Goal: Task Accomplishment & Management: Manage account settings

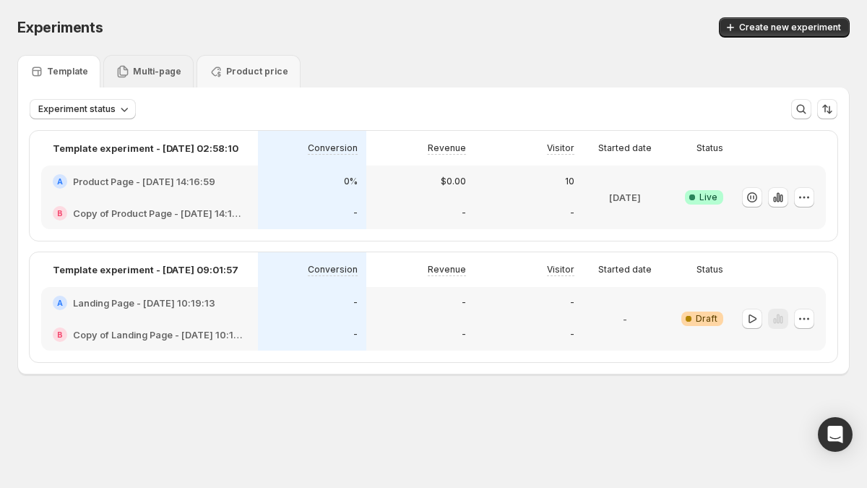
click at [152, 65] on div "Multi-page" at bounding box center [149, 71] width 66 height 14
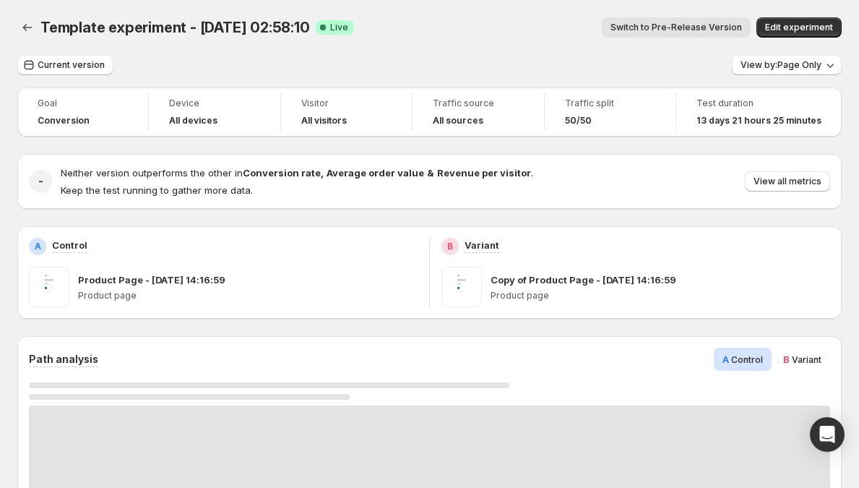
click at [26, 14] on div "Template experiment - [DATE] 02:58:10. This page is ready Template experiment -…" at bounding box center [429, 27] width 824 height 55
click at [22, 25] on icon "Back" at bounding box center [27, 27] width 14 height 14
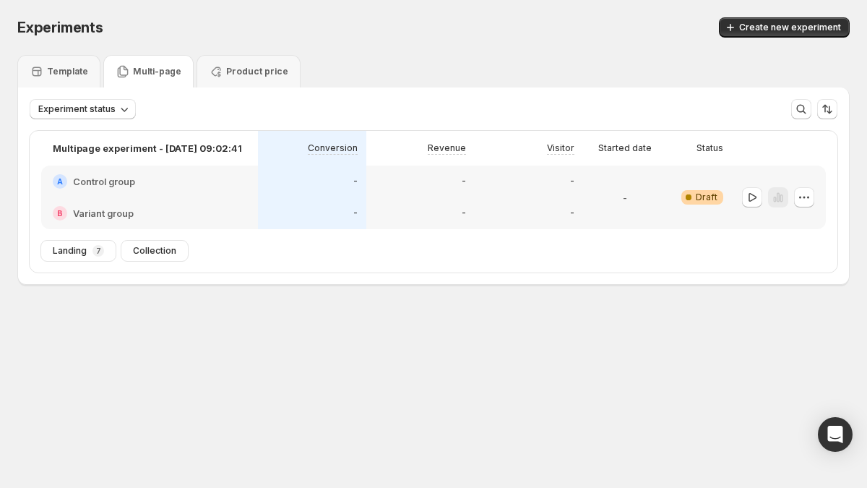
click at [428, 176] on div "-" at bounding box center [420, 181] width 91 height 14
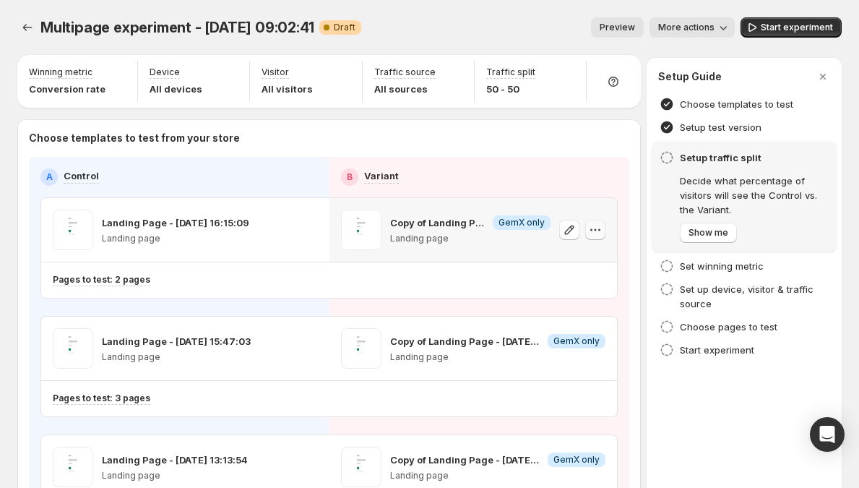
click at [601, 234] on icon "button" at bounding box center [595, 229] width 14 height 14
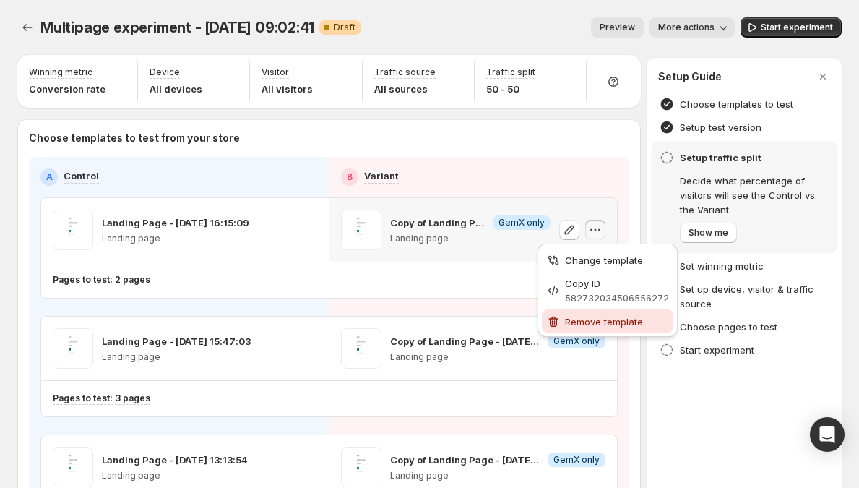
click at [589, 321] on span "Remove template" at bounding box center [604, 322] width 78 height 12
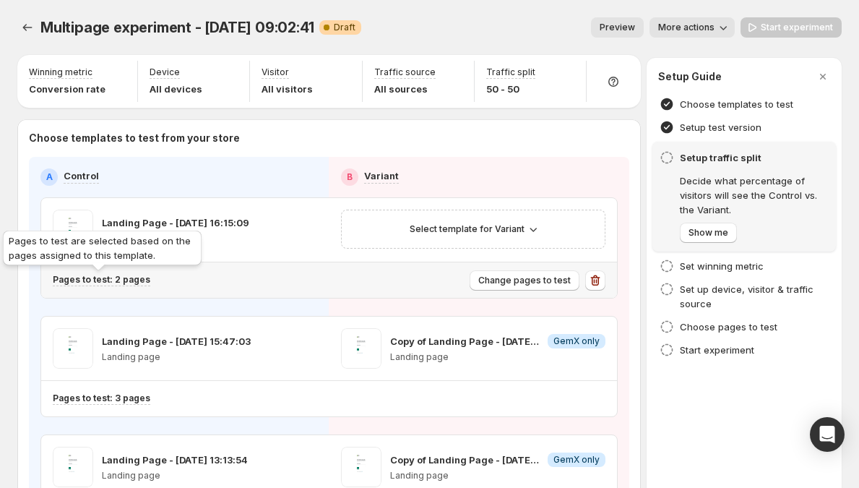
click at [84, 282] on p "Pages to test: 2 pages" at bounding box center [102, 280] width 98 height 12
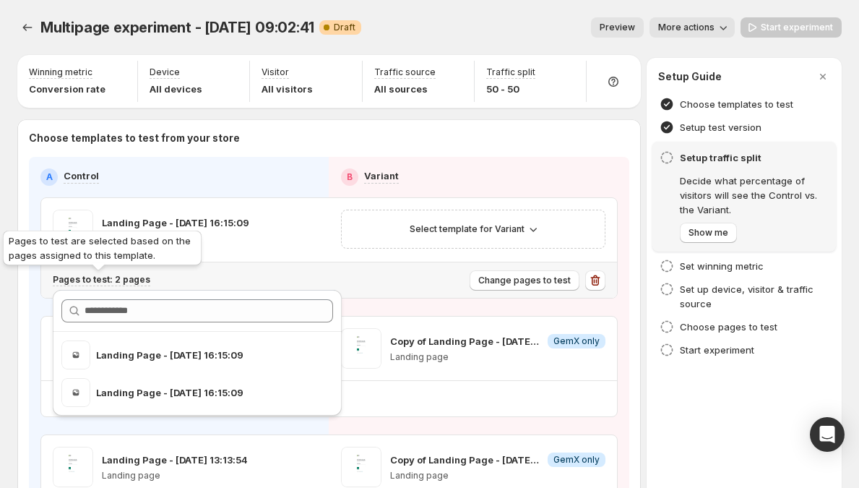
click at [96, 280] on p "Pages to test: 2 pages" at bounding box center [102, 280] width 98 height 12
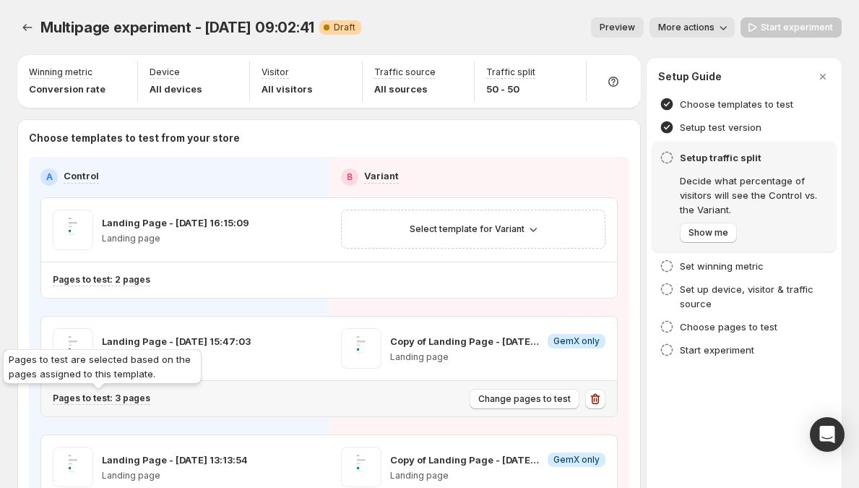
click at [105, 392] on p "Pages to test: 3 pages" at bounding box center [102, 398] width 98 height 12
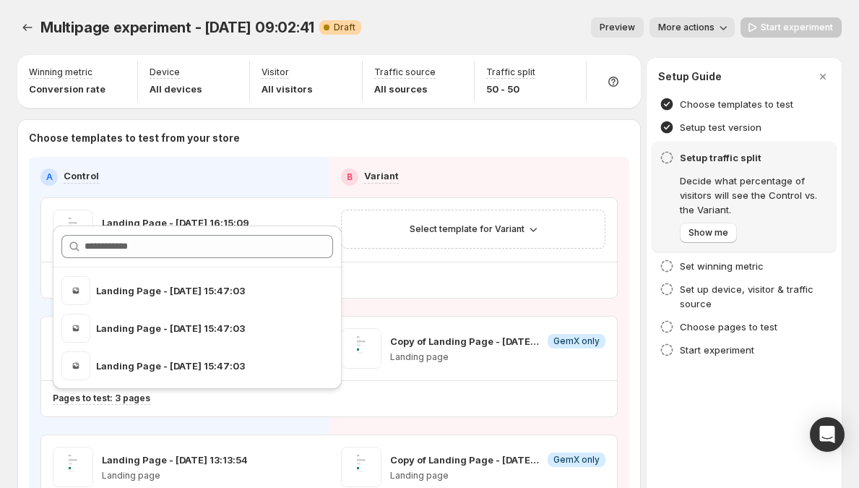
click at [265, 170] on div "A Control" at bounding box center [178, 176] width 277 height 17
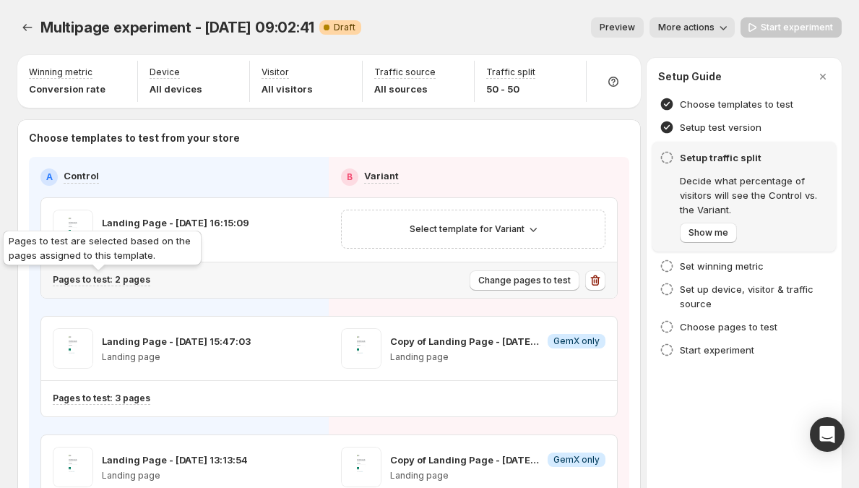
click at [138, 280] on p "Pages to test: 2 pages" at bounding box center [102, 280] width 98 height 12
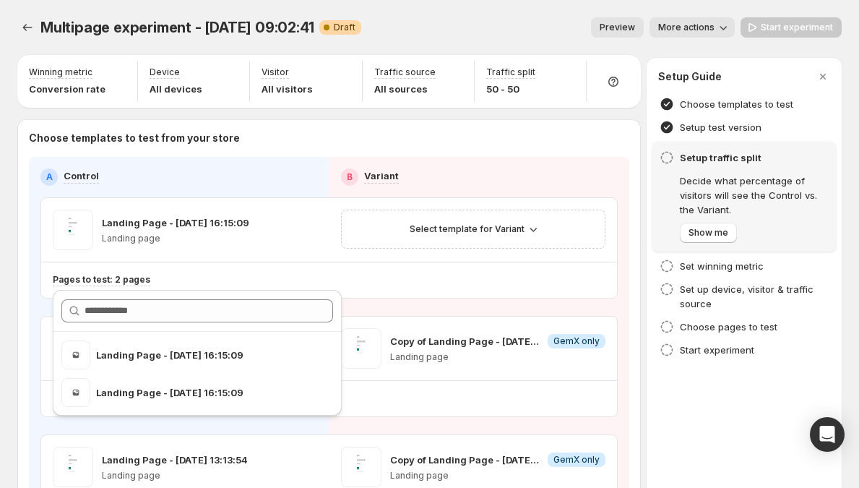
click at [635, 22] on span "Preview" at bounding box center [616, 28] width 35 height 12
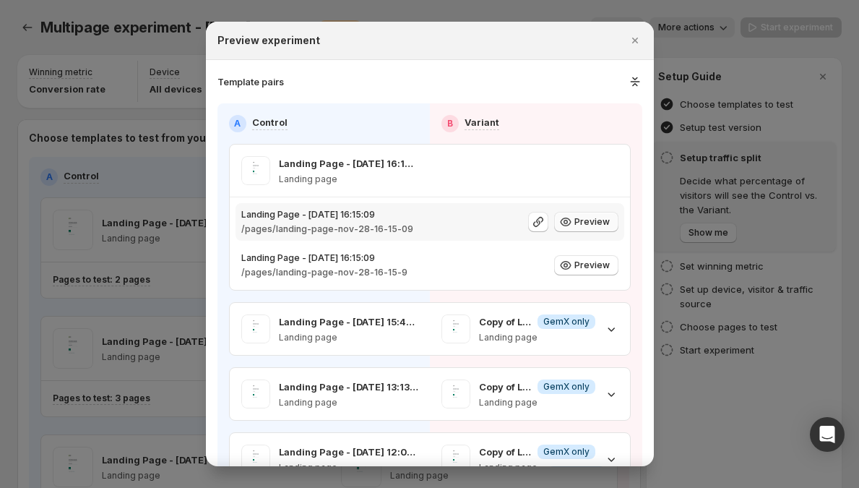
click at [574, 226] on span "Preview" at bounding box center [591, 222] width 35 height 12
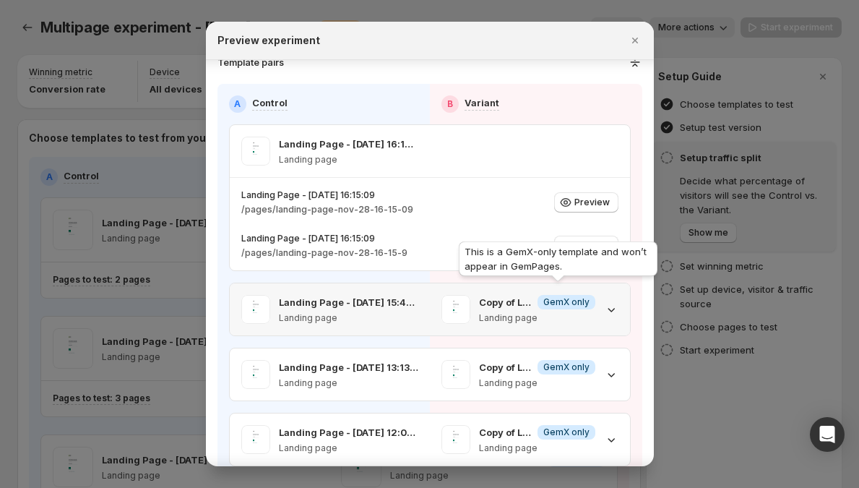
scroll to position [30, 0]
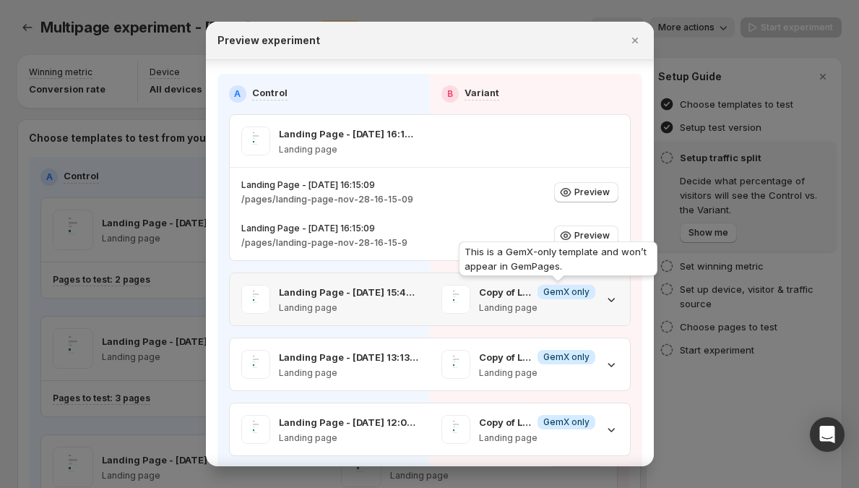
click at [604, 303] on icon ":rgk:" at bounding box center [611, 299] width 14 height 14
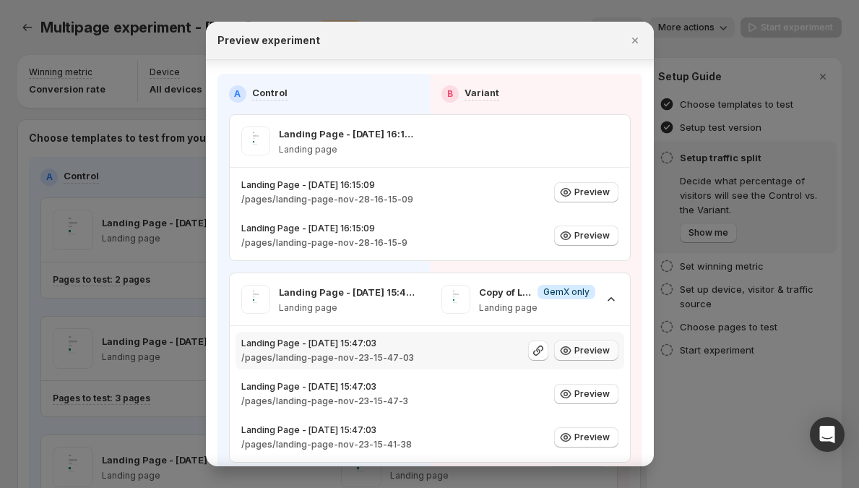
click at [565, 355] on icon ":rgk:" at bounding box center [565, 350] width 14 height 14
click at [604, 305] on icon ":rgk:" at bounding box center [611, 299] width 14 height 14
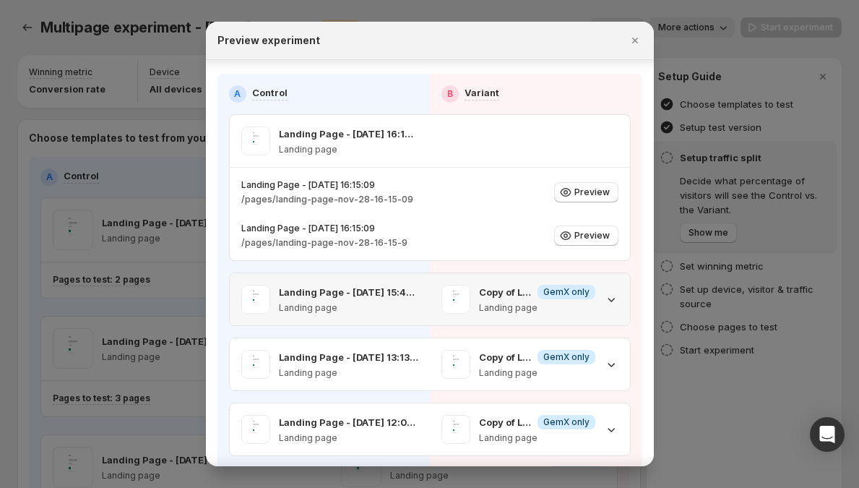
click at [574, 300] on div "Copy of Landing Page - [DATE] 15:47:03 Info GemX only Landing page" at bounding box center [537, 299] width 116 height 29
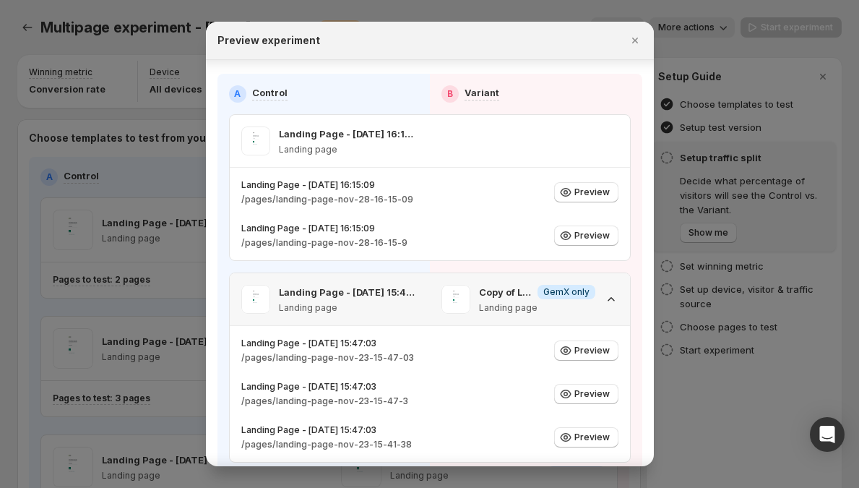
click at [574, 300] on div "Copy of Landing Page - [DATE] 15:47:03 Info GemX only Landing page" at bounding box center [537, 299] width 116 height 29
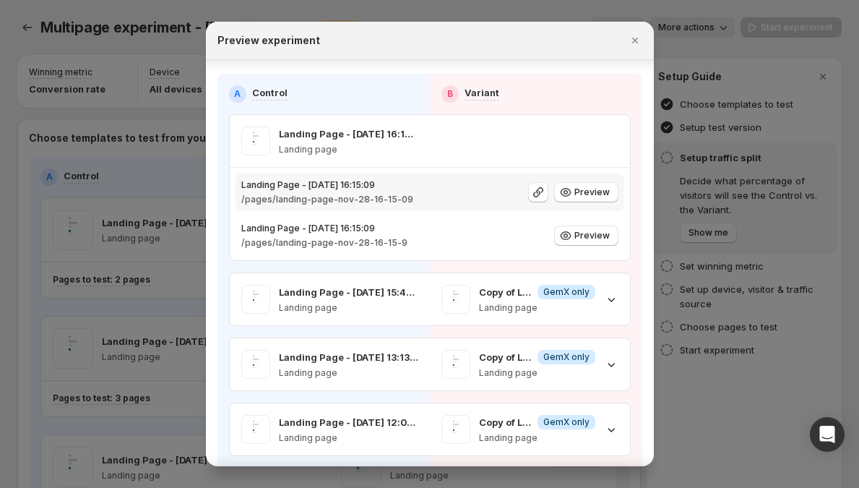
click at [337, 196] on p "/pages/landing-page-nov-28-16-15-09" at bounding box center [327, 200] width 172 height 12
click at [333, 199] on p "/pages/landing-page-nov-28-16-15-09" at bounding box center [327, 200] width 172 height 12
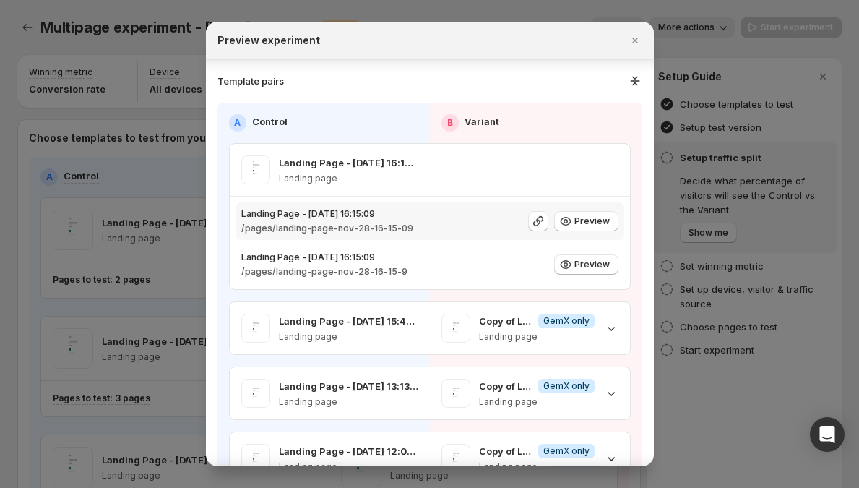
scroll to position [0, 0]
click at [293, 295] on div "Landing Page - [DATE] 16:15:09 Landing page Landing Page - [DATE] 16:15:09 /pag…" at bounding box center [430, 445] width 402 height 602
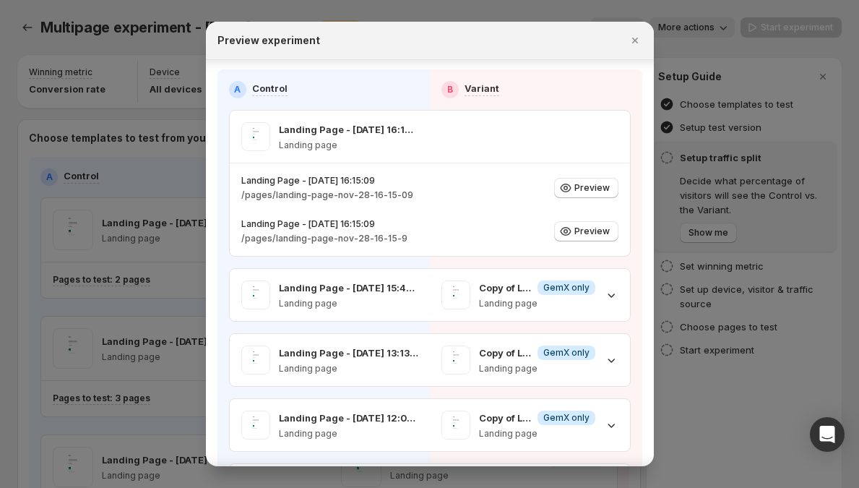
scroll to position [51, 0]
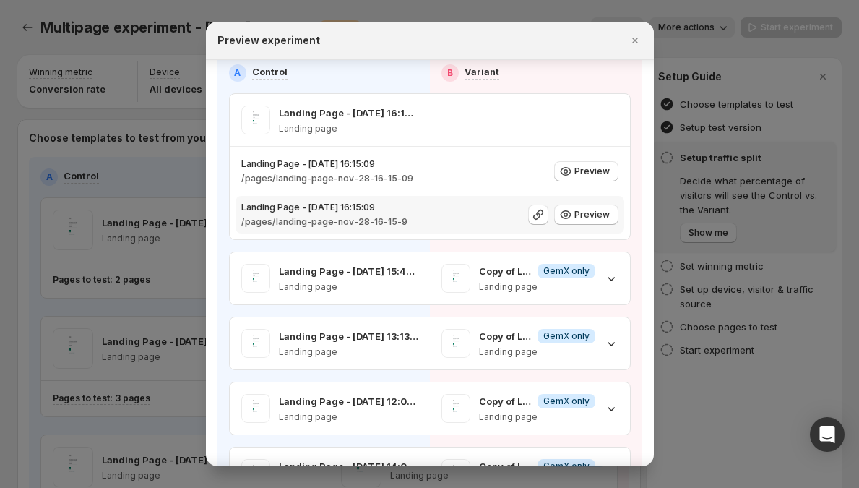
click at [274, 220] on p "/pages/landing-page-nov-28-16-15-9" at bounding box center [324, 222] width 166 height 12
click at [261, 233] on div "Landing Page - [DATE] 16:15:09 /pages/landing-page-nov-28-16-15-09 Preview Land…" at bounding box center [430, 193] width 400 height 92
click at [290, 182] on p "/pages/landing-page-nov-28-16-15-09" at bounding box center [327, 179] width 172 height 12
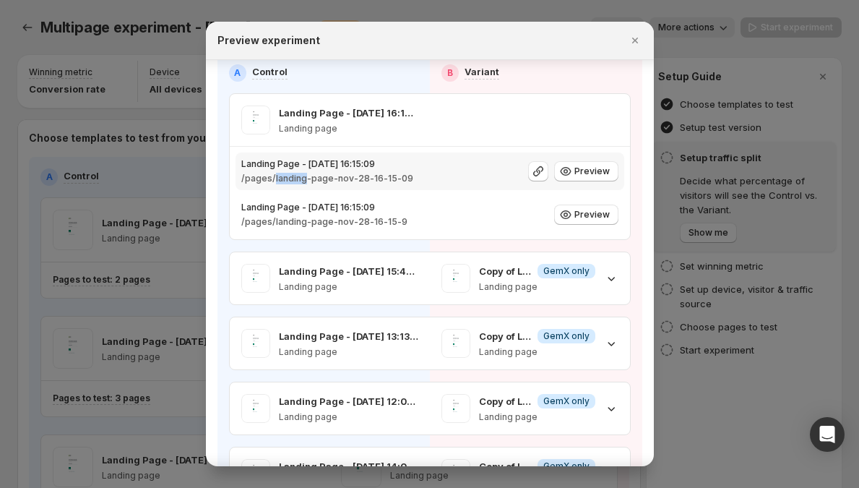
click at [290, 182] on p "/pages/landing-page-nov-28-16-15-09" at bounding box center [327, 179] width 172 height 12
click at [306, 181] on p "/pages/landing-page-nov-28-16-15-09" at bounding box center [327, 179] width 172 height 12
click at [316, 224] on p "/pages/landing-page-nov-28-16-15-9" at bounding box center [324, 222] width 166 height 12
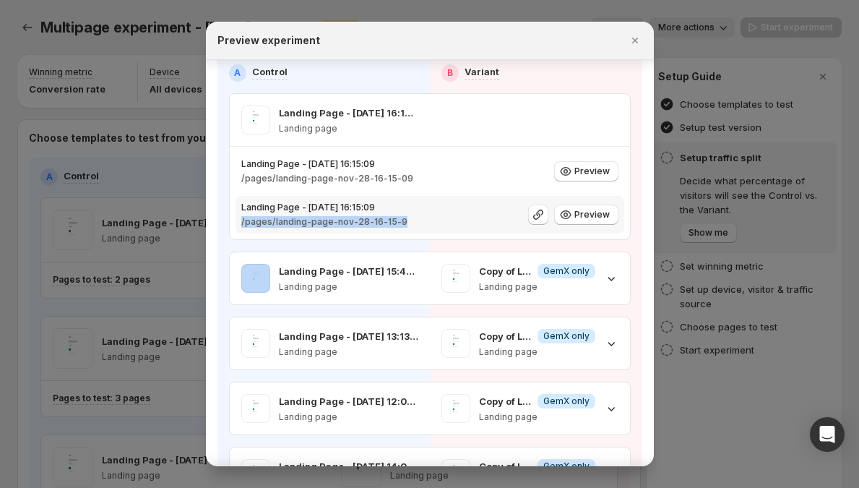
click at [316, 224] on p "/pages/landing-page-nov-28-16-15-9" at bounding box center [324, 222] width 166 height 12
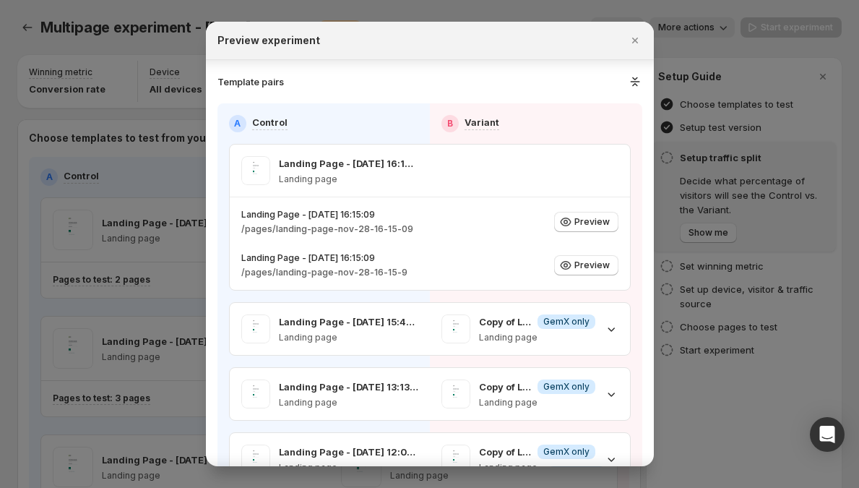
scroll to position [0, 0]
